Goal: Task Accomplishment & Management: Manage account settings

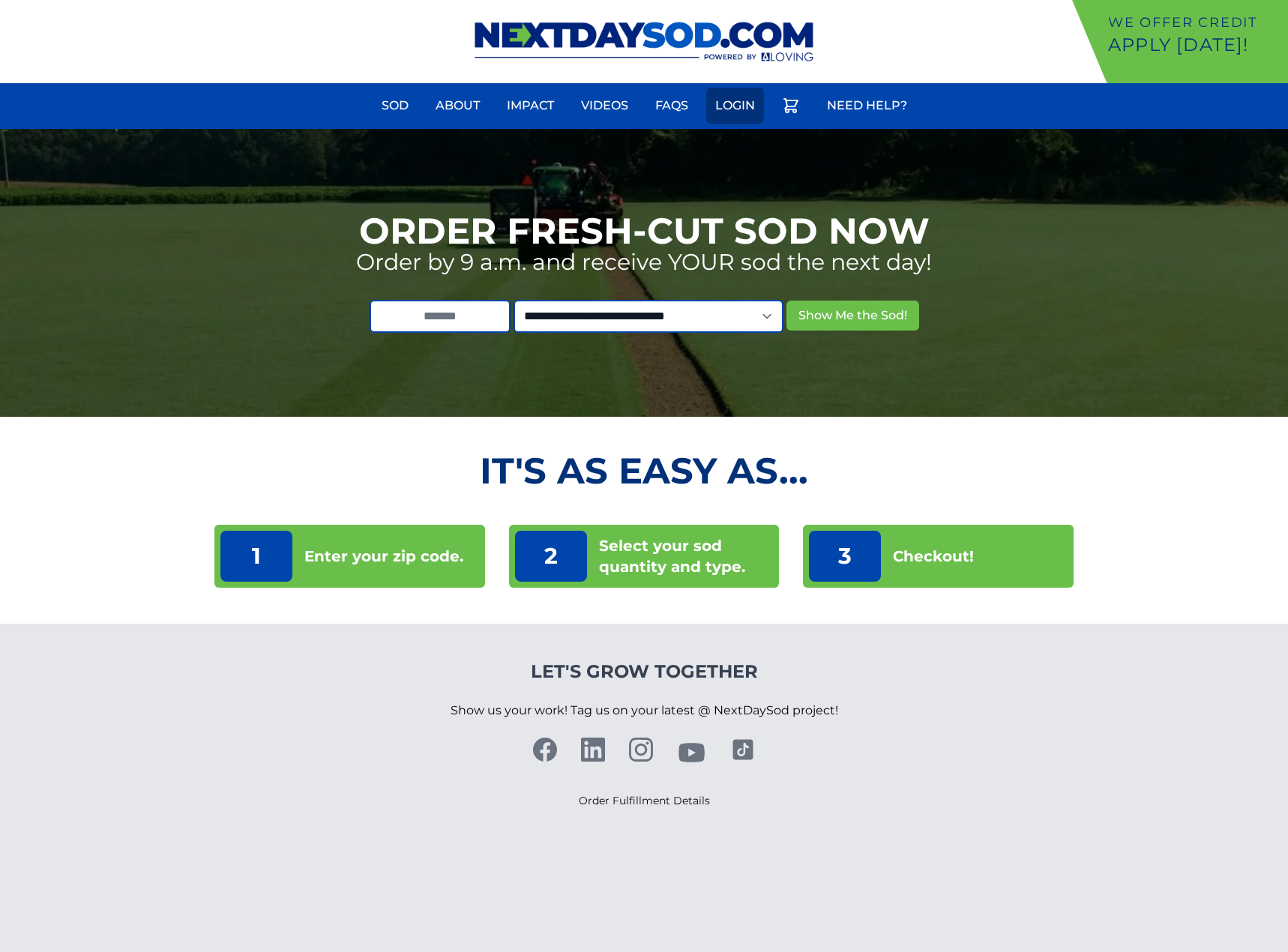
click at [740, 107] on link "Login" at bounding box center [735, 106] width 58 height 36
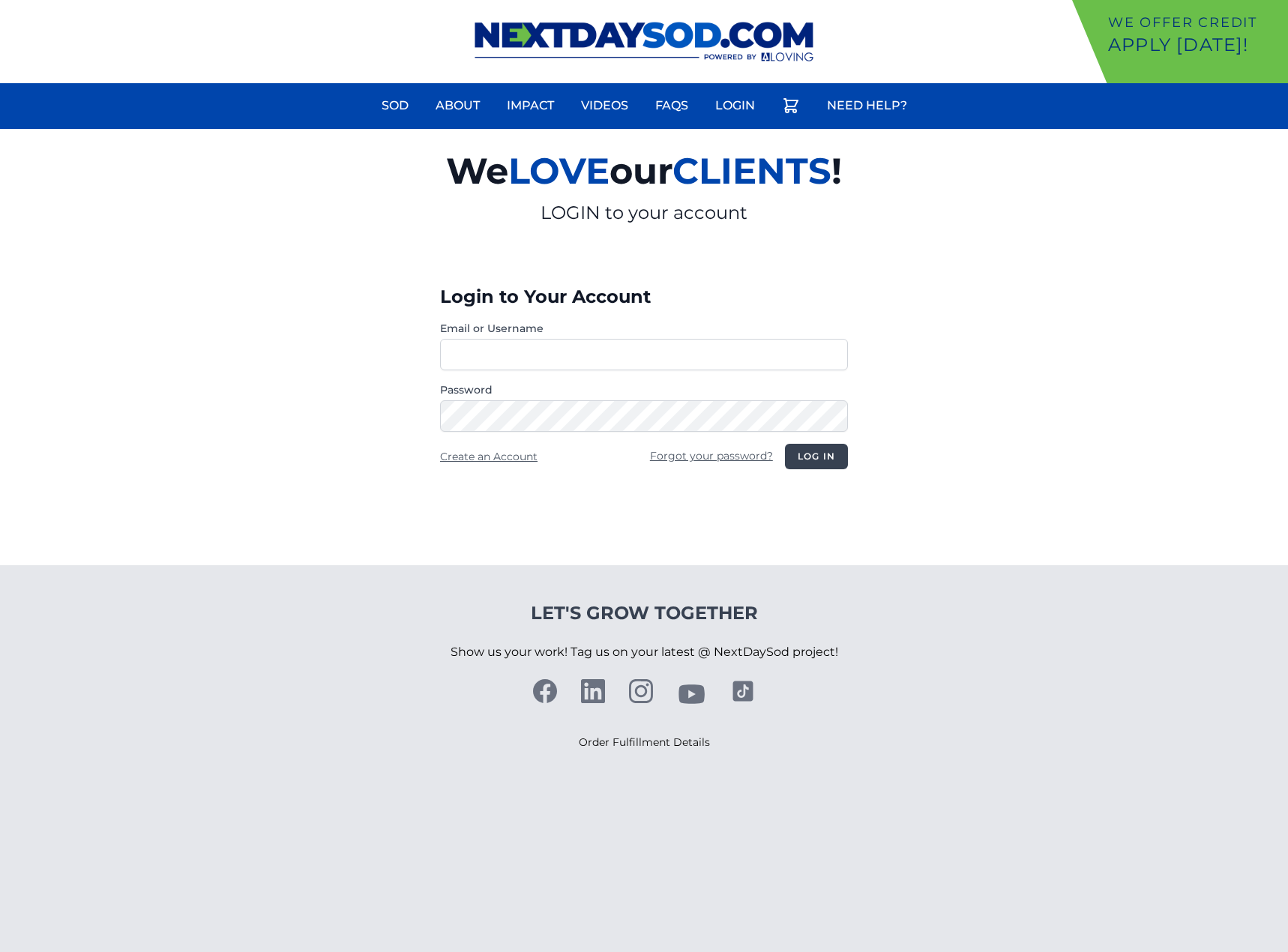
type input "**********"
click at [818, 451] on button "Log in" at bounding box center [816, 456] width 63 height 25
